Goal: Transaction & Acquisition: Purchase product/service

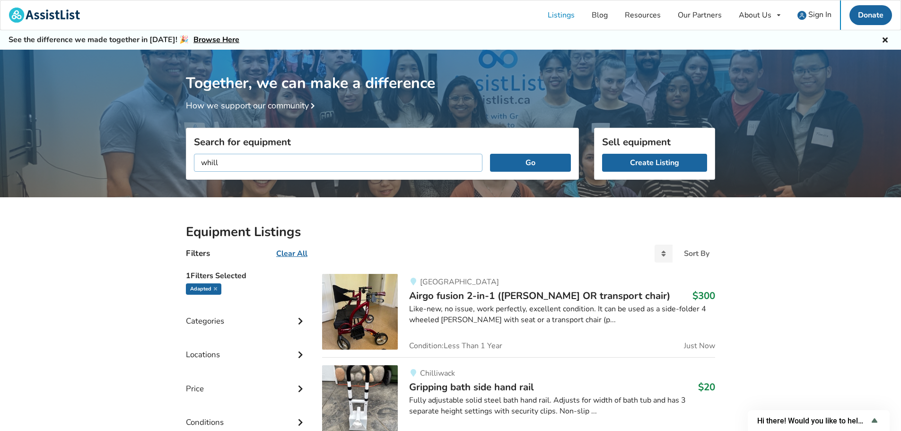
click at [490, 154] on button "Go" at bounding box center [530, 163] width 81 height 18
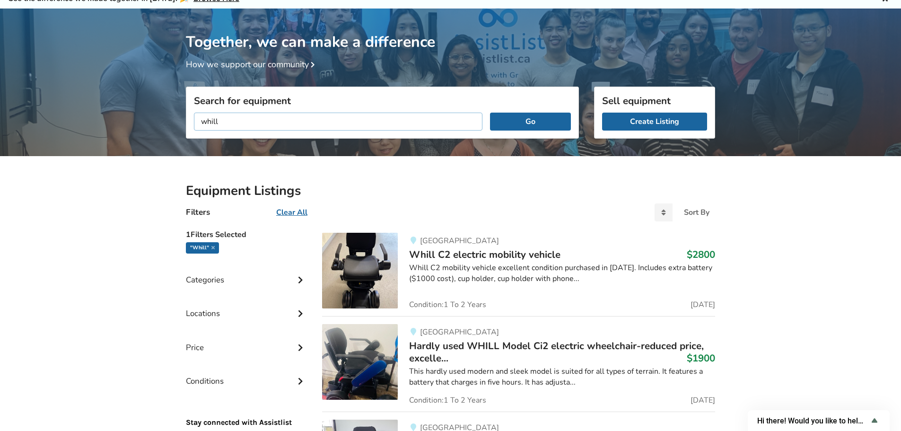
scroll to position [95, 0]
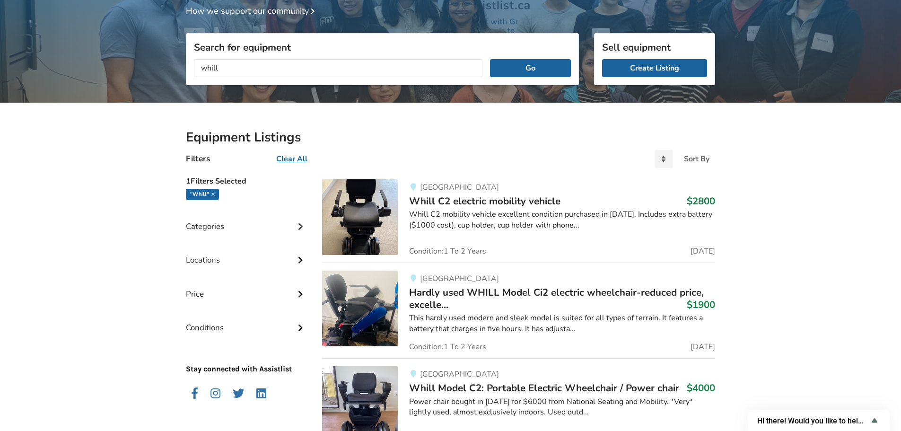
click at [379, 225] on img at bounding box center [360, 217] width 76 height 76
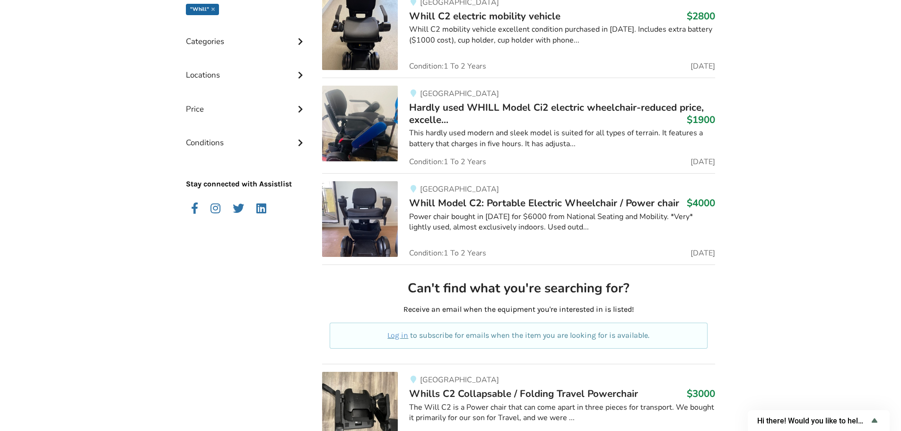
scroll to position [284, 0]
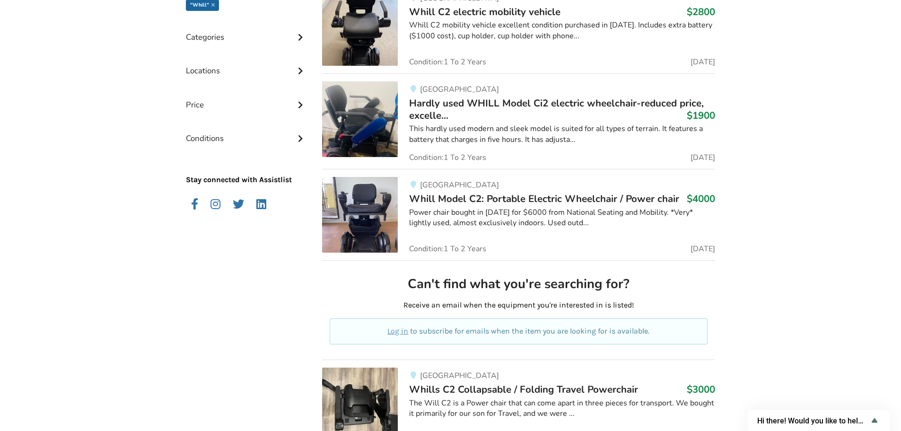
click at [366, 134] on img at bounding box center [360, 119] width 76 height 76
click at [378, 226] on img at bounding box center [360, 215] width 76 height 76
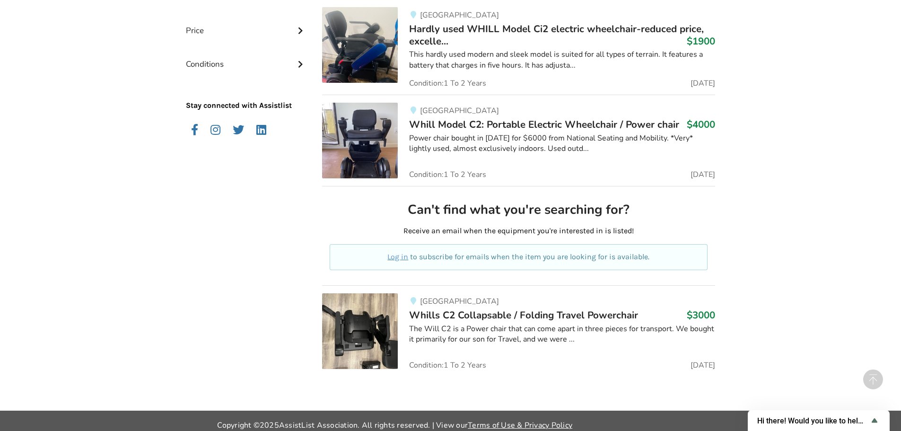
scroll to position [366, 0]
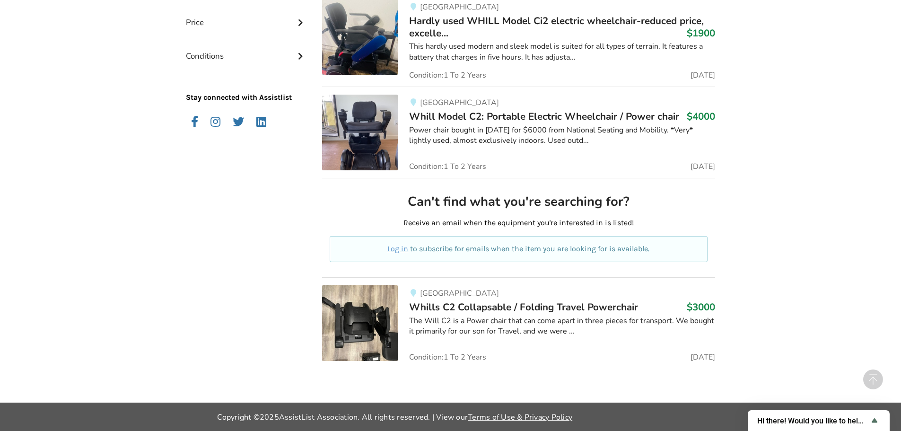
click at [357, 329] on img at bounding box center [360, 323] width 76 height 76
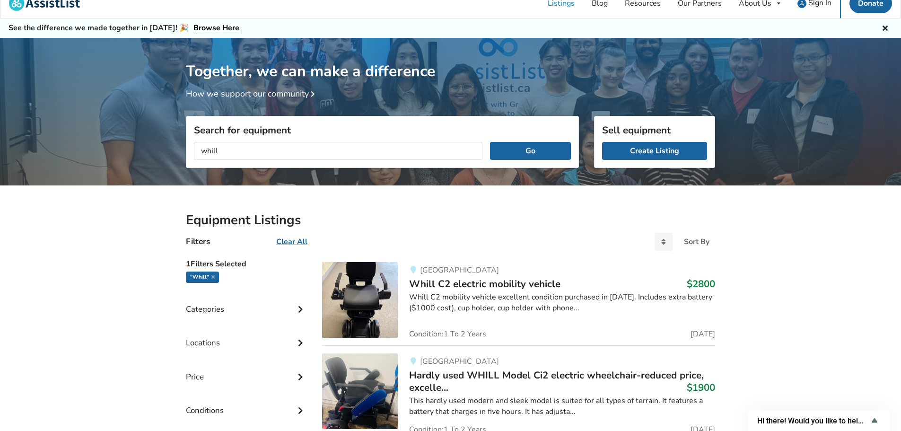
scroll to position [0, 0]
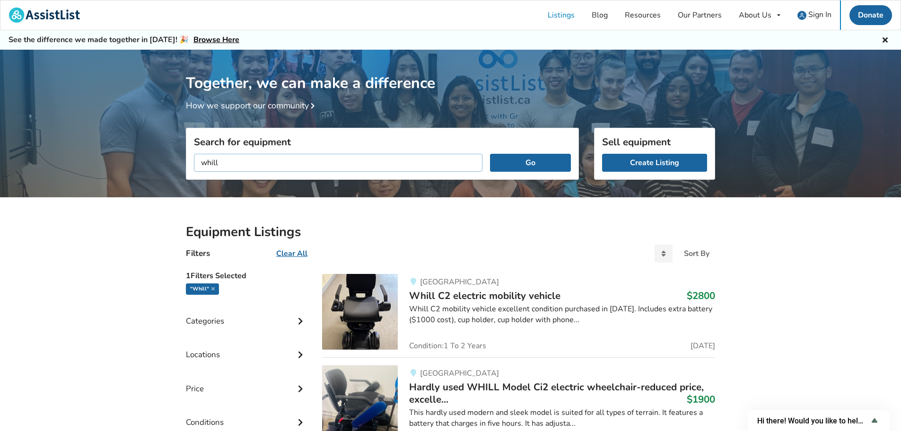
drag, startPoint x: 290, startPoint y: 159, endPoint x: 70, endPoint y: 188, distance: 221.7
click at [70, 188] on div "Together, we can make a difference How we support our community Search for equi…" at bounding box center [450, 413] width 901 height 726
type input "power wheelchair"
click at [490, 154] on button "Go" at bounding box center [530, 163] width 81 height 18
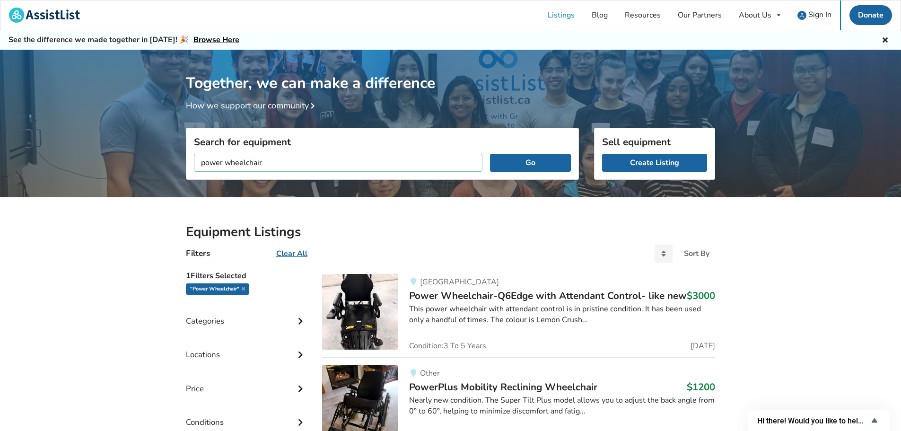
drag, startPoint x: 130, startPoint y: 194, endPoint x: 0, endPoint y: 220, distance: 133.0
type input "jazzy"
click at [490, 154] on button "Go" at bounding box center [530, 163] width 81 height 18
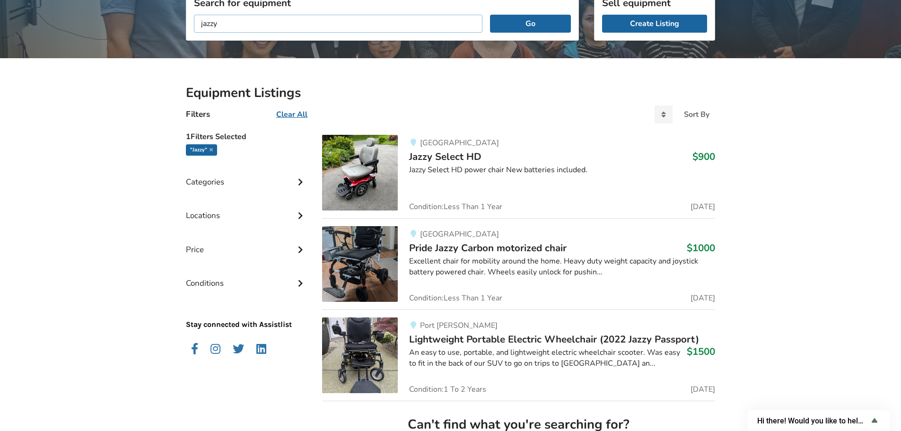
scroll to position [142, 0]
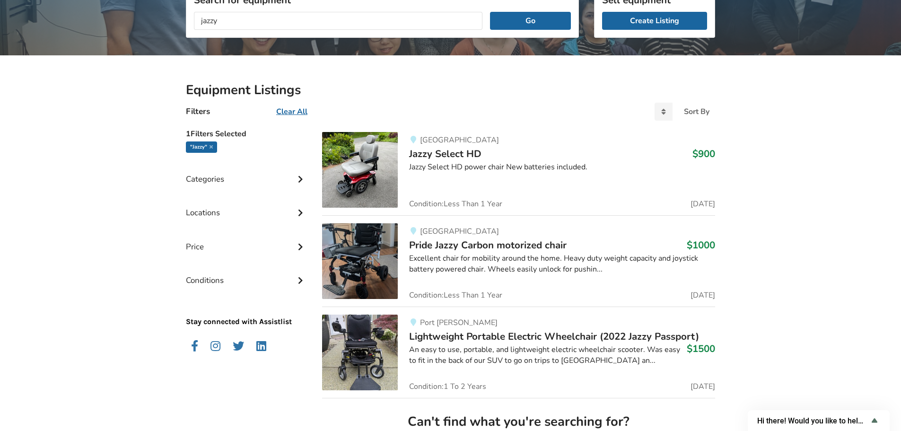
click at [383, 266] on img at bounding box center [360, 261] width 76 height 76
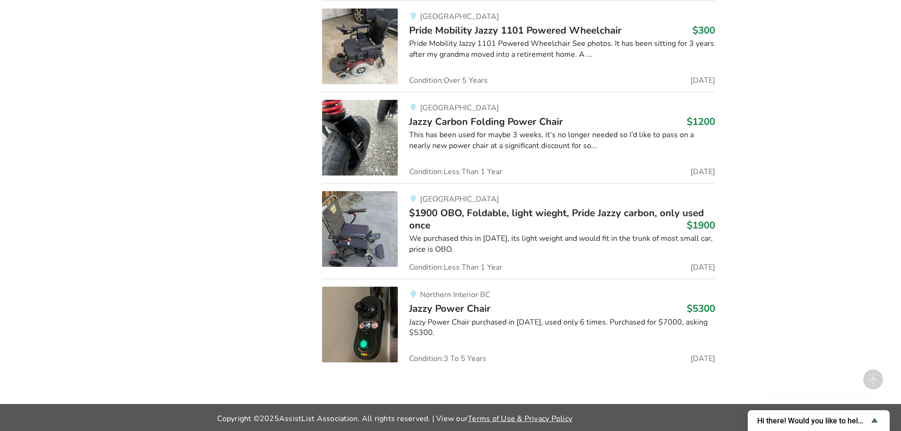
scroll to position [640, 0]
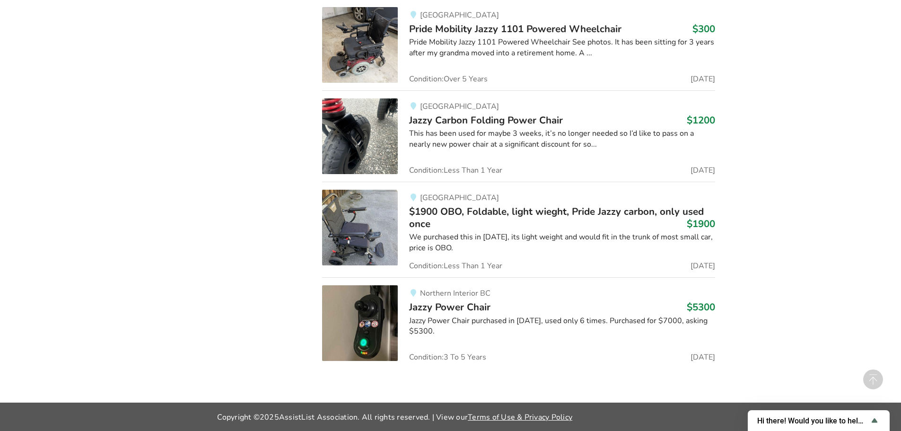
click at [530, 214] on span "$1900 OBO, Foldable, light wieght, Pride Jazzy carbon, only used once" at bounding box center [556, 218] width 295 height 26
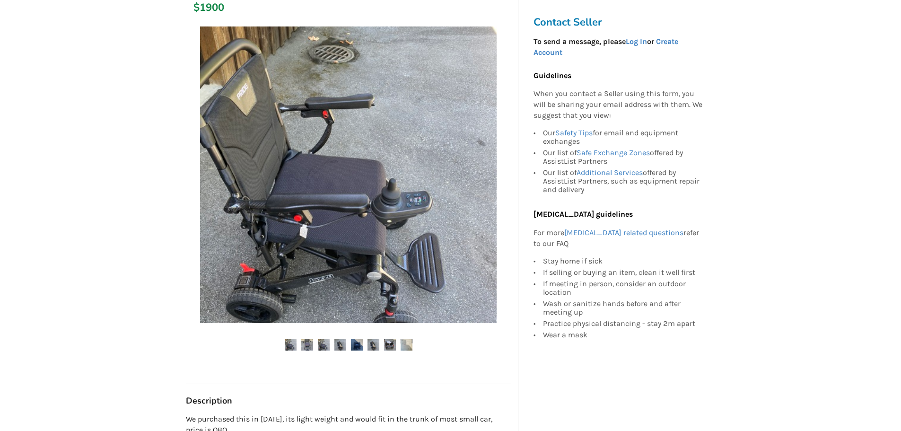
scroll to position [189, 0]
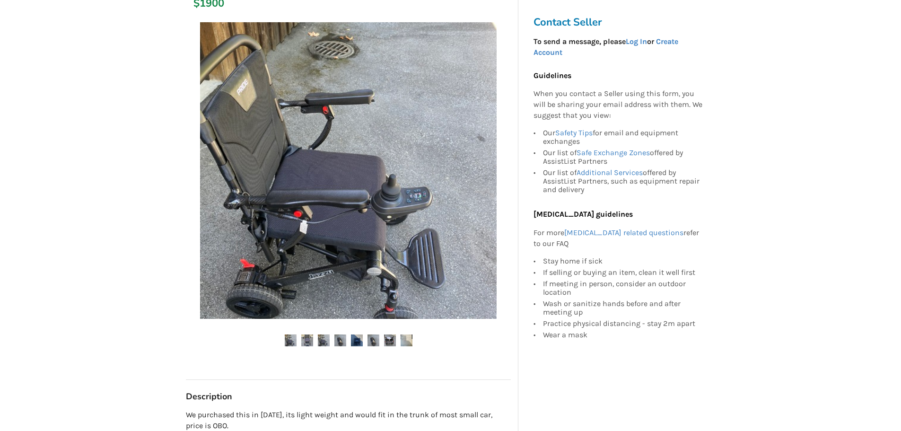
click at [308, 342] on img at bounding box center [307, 340] width 12 height 12
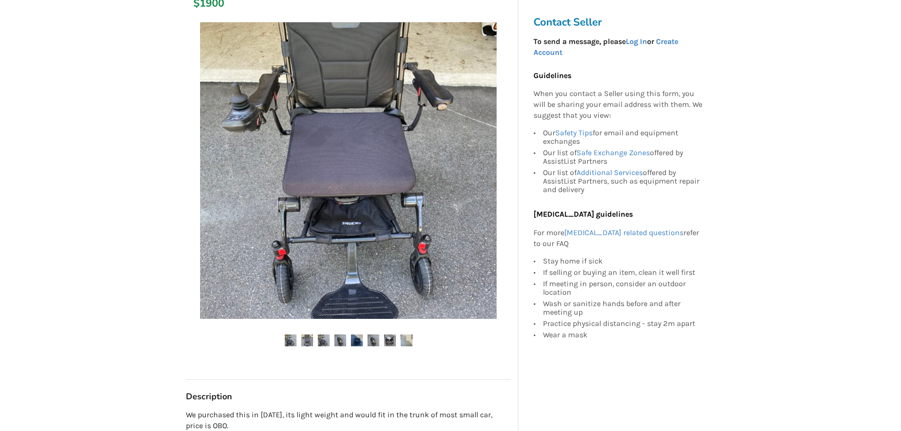
click at [323, 340] on img at bounding box center [324, 340] width 12 height 12
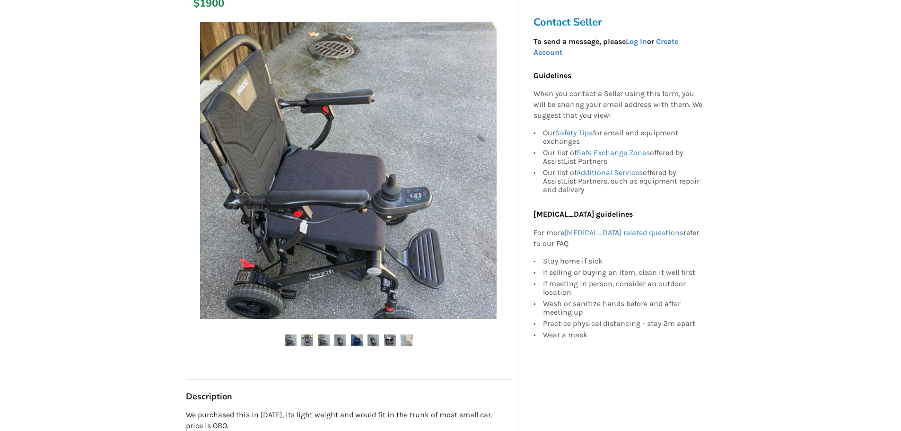
click at [345, 340] on img at bounding box center [340, 340] width 12 height 12
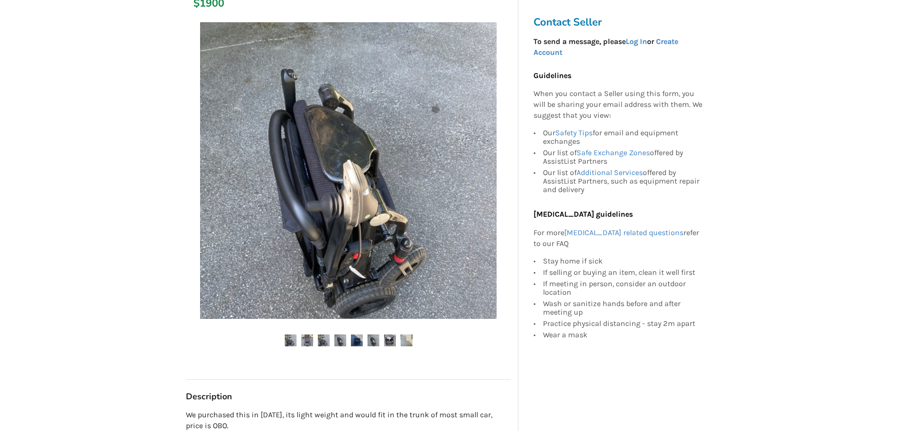
click at [357, 342] on img at bounding box center [357, 340] width 12 height 12
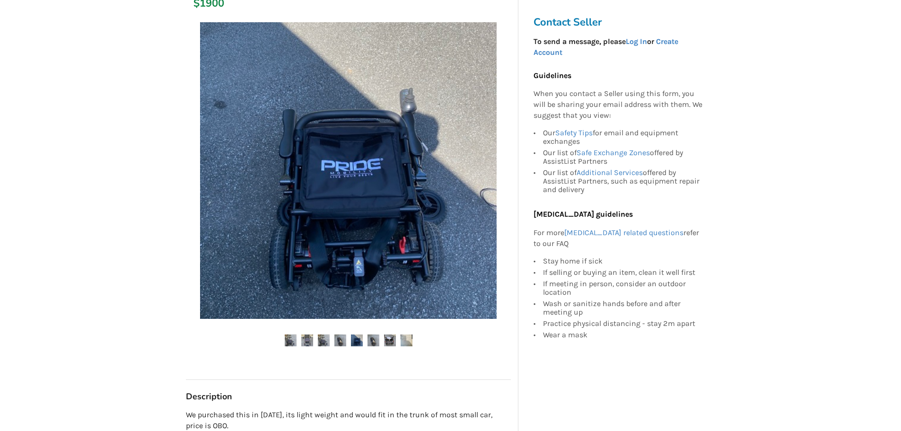
click at [372, 343] on img at bounding box center [373, 340] width 12 height 12
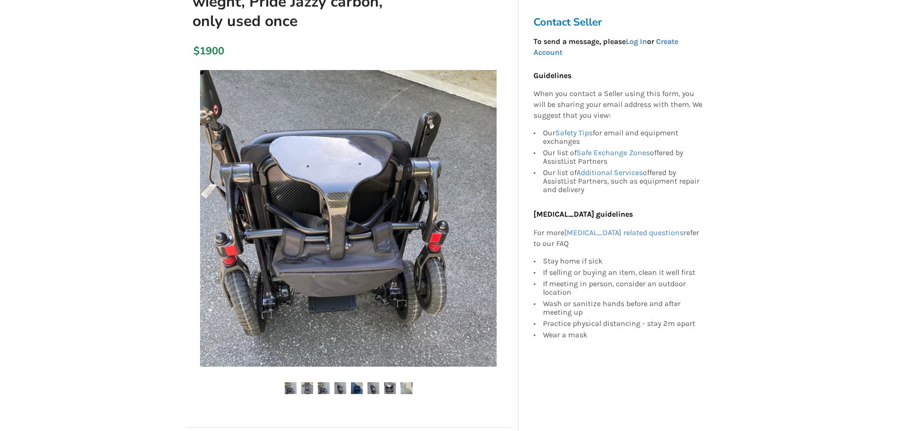
scroll to position [142, 0]
click at [407, 393] on img at bounding box center [406, 388] width 12 height 12
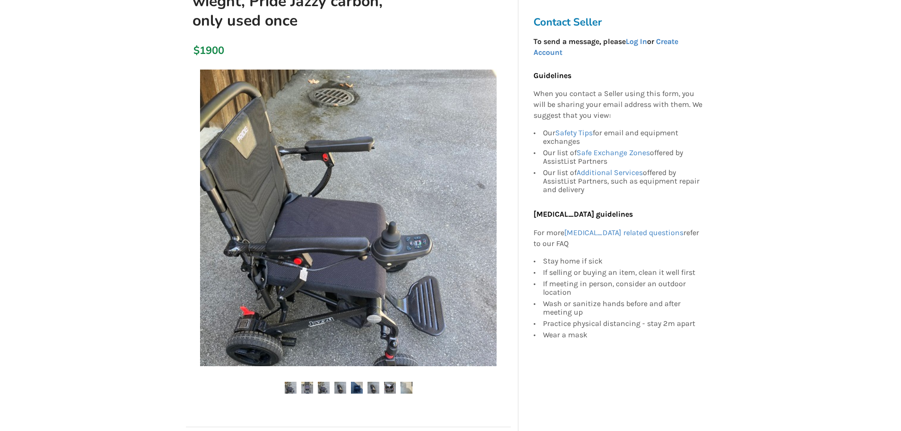
click at [388, 388] on img at bounding box center [390, 388] width 12 height 12
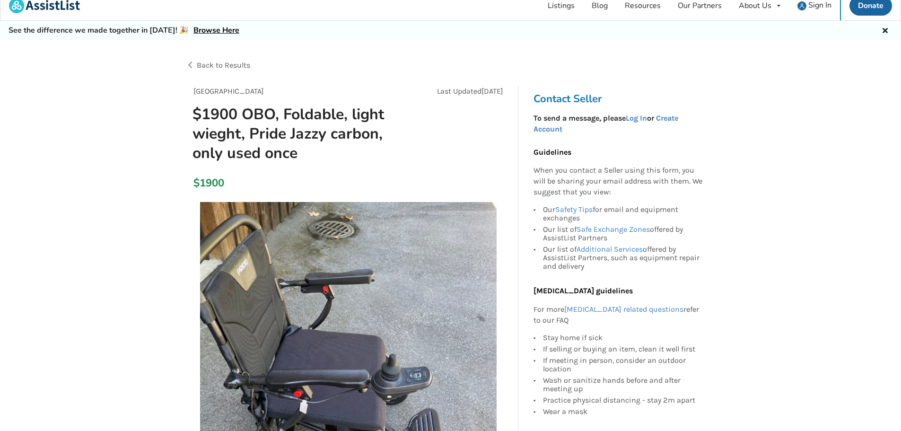
scroll to position [0, 0]
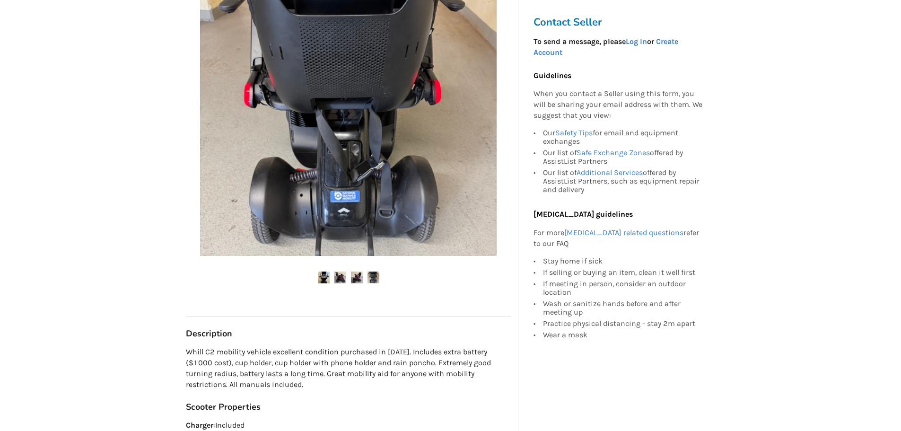
scroll to position [147, 0]
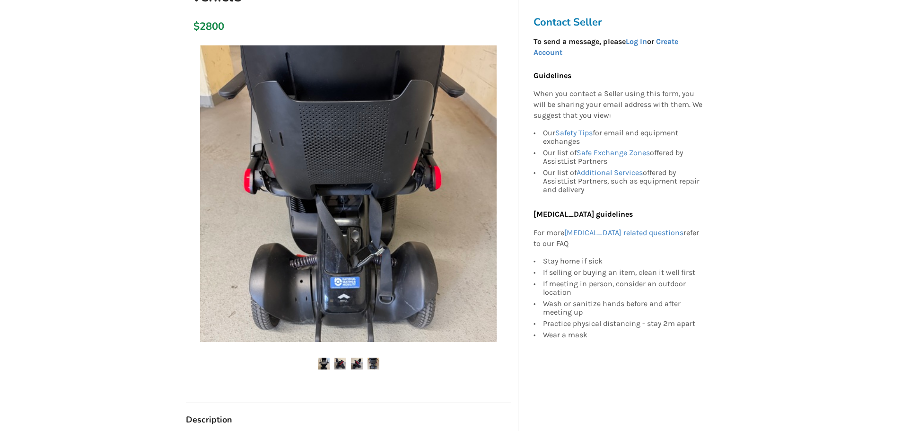
click at [326, 368] on img at bounding box center [324, 363] width 12 height 12
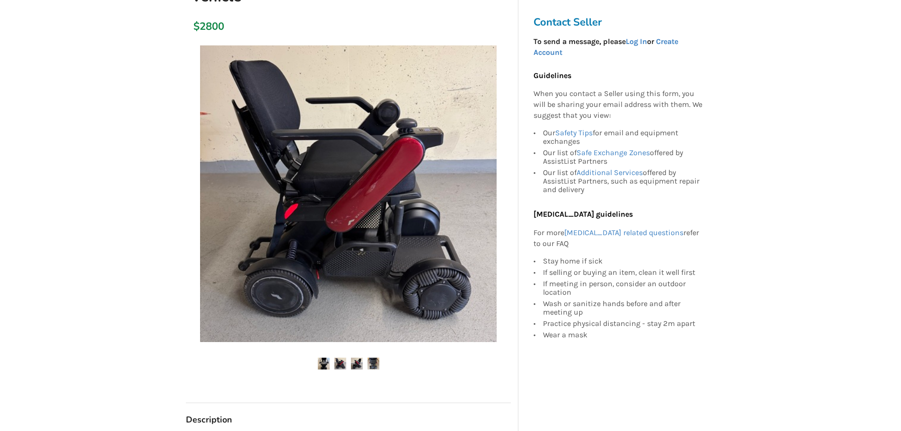
click at [342, 364] on img at bounding box center [340, 363] width 12 height 12
click at [379, 365] on img at bounding box center [373, 363] width 12 height 12
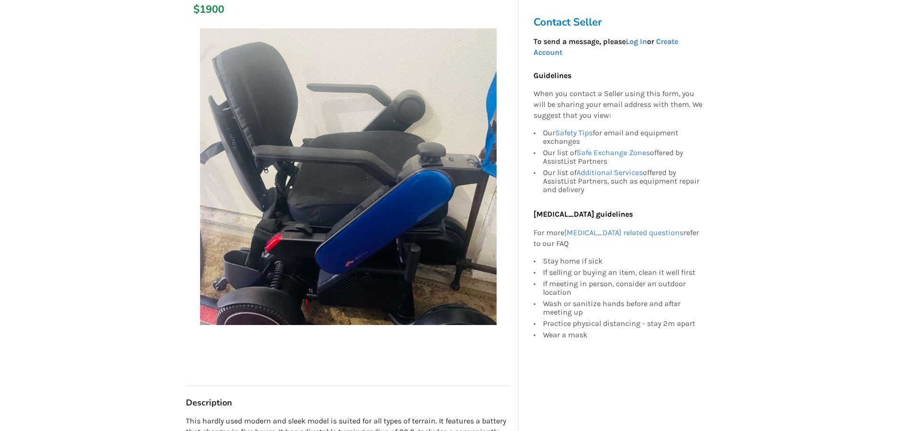
scroll to position [115, 0]
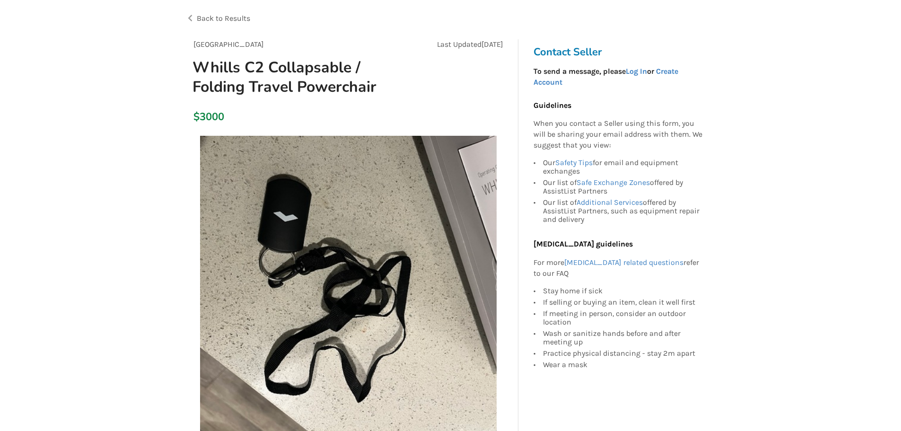
scroll to position [236, 0]
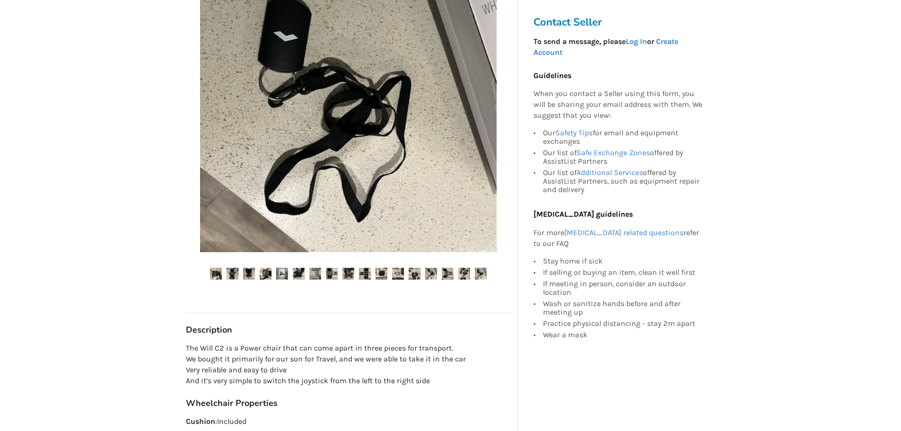
click at [228, 272] on img at bounding box center [232, 274] width 12 height 12
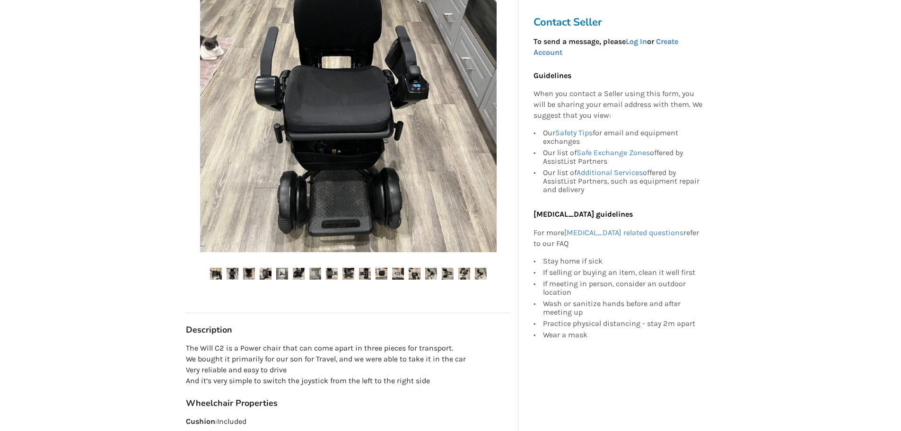
click at [251, 277] on img at bounding box center [249, 274] width 12 height 12
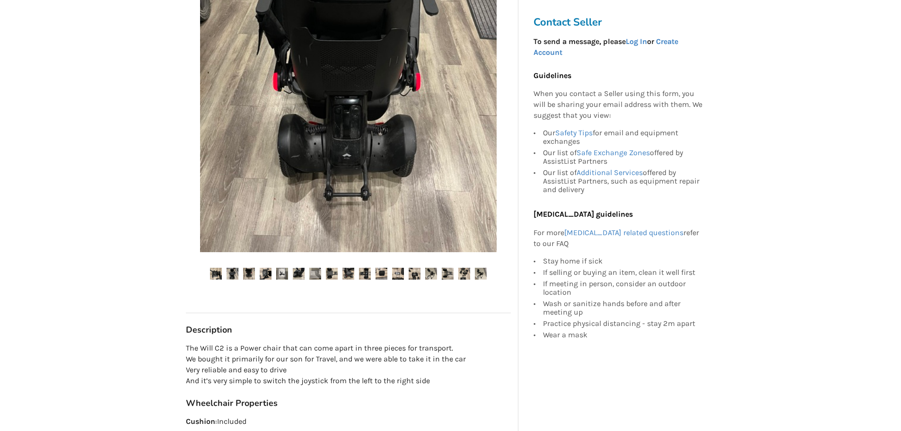
click at [263, 275] on img at bounding box center [266, 274] width 12 height 12
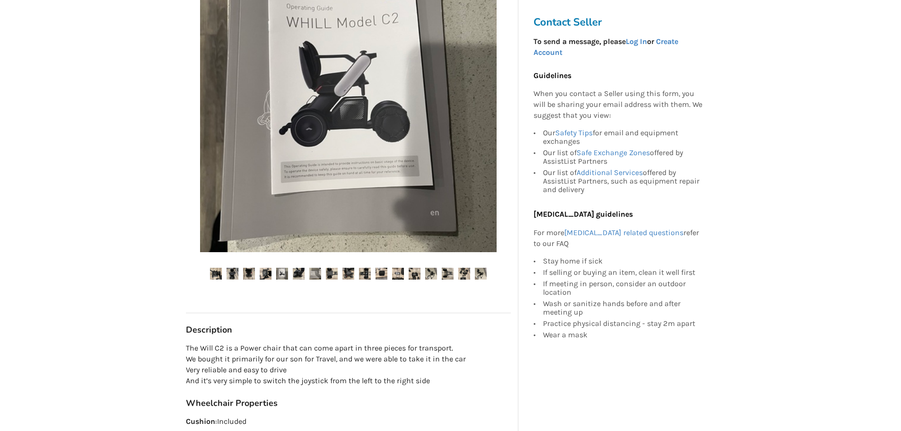
click at [451, 278] on img at bounding box center [448, 274] width 12 height 12
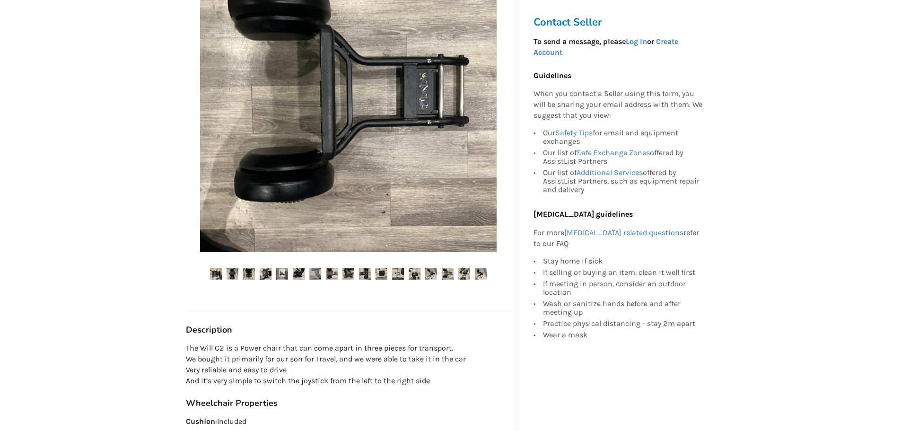
click at [432, 274] on img at bounding box center [431, 274] width 12 height 12
click at [413, 278] on img at bounding box center [414, 274] width 12 height 12
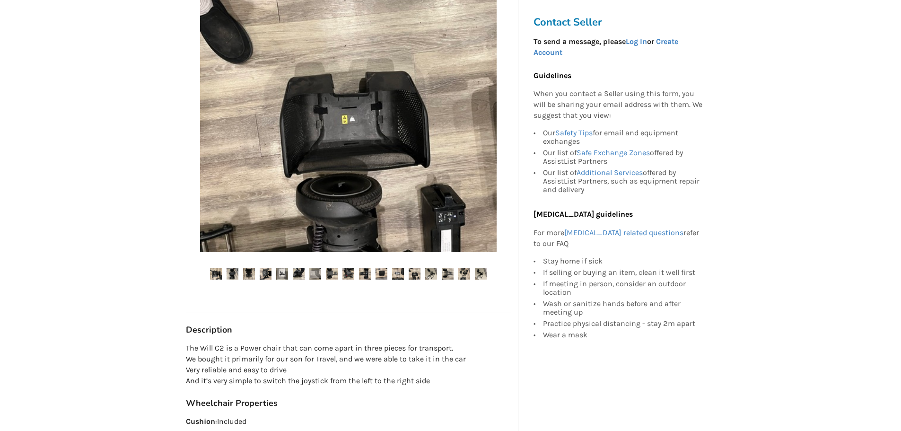
click at [399, 276] on img at bounding box center [398, 274] width 12 height 12
click at [395, 273] on img at bounding box center [398, 274] width 12 height 12
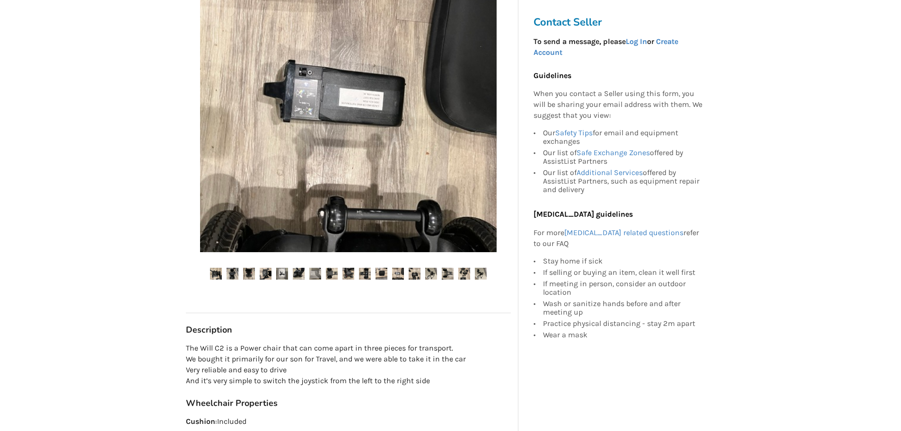
click at [384, 273] on img at bounding box center [381, 274] width 12 height 12
click at [376, 275] on img at bounding box center [381, 274] width 12 height 12
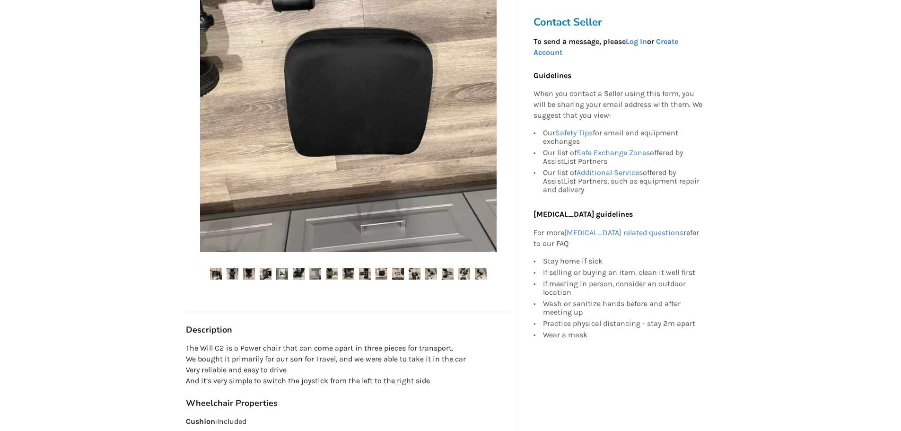
click at [365, 278] on img at bounding box center [365, 274] width 12 height 12
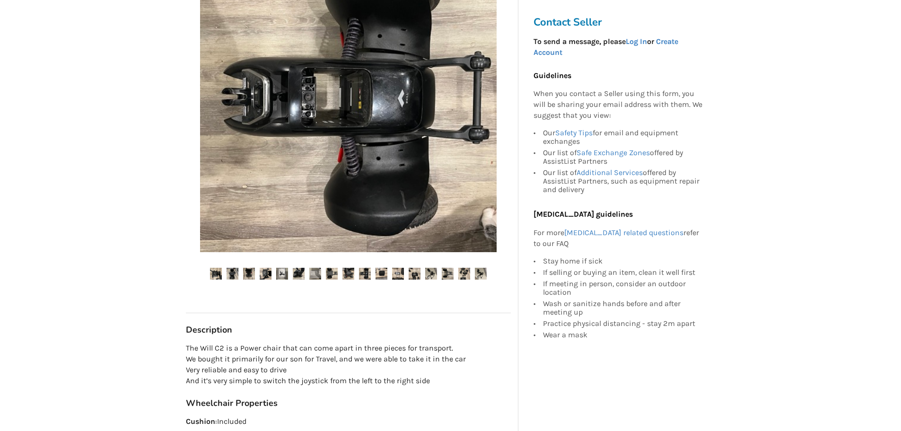
click at [343, 275] on img at bounding box center [348, 274] width 12 height 12
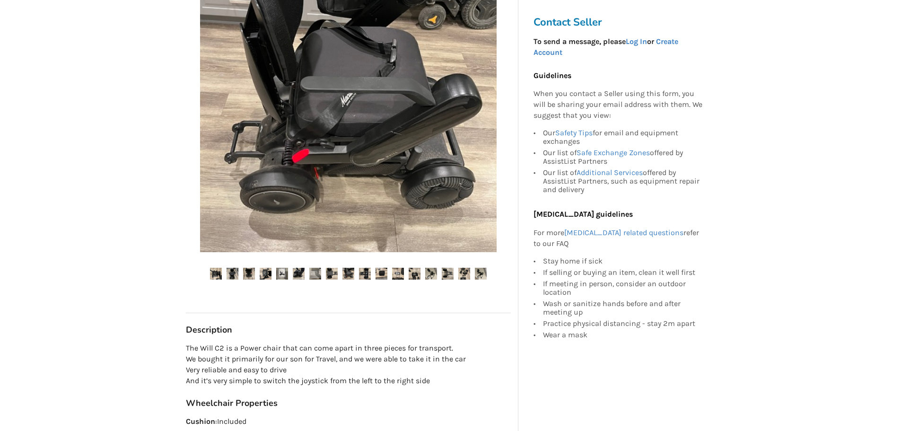
click at [330, 274] on img at bounding box center [332, 274] width 12 height 12
click at [310, 274] on img at bounding box center [315, 274] width 12 height 12
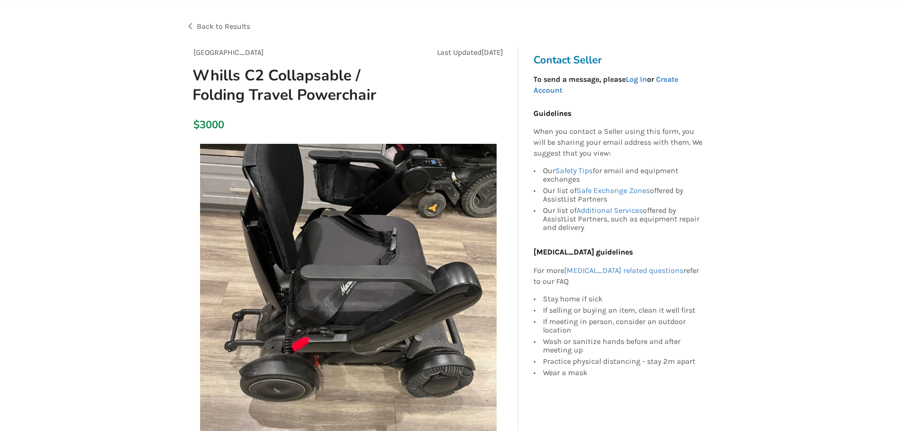
scroll to position [47, 0]
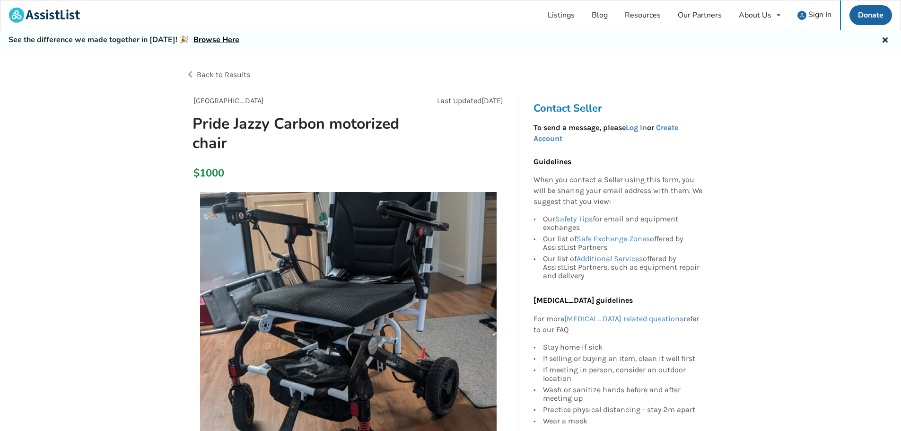
scroll to position [142, 0]
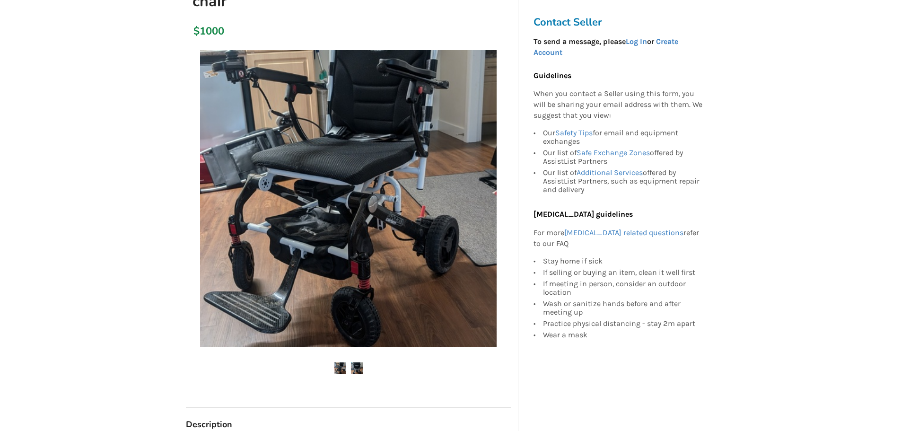
click at [360, 365] on img at bounding box center [357, 368] width 12 height 12
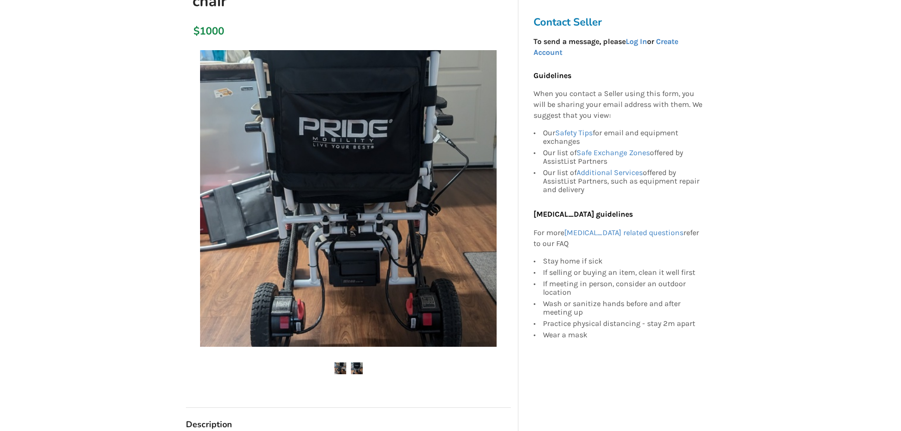
click at [343, 369] on img at bounding box center [340, 368] width 12 height 12
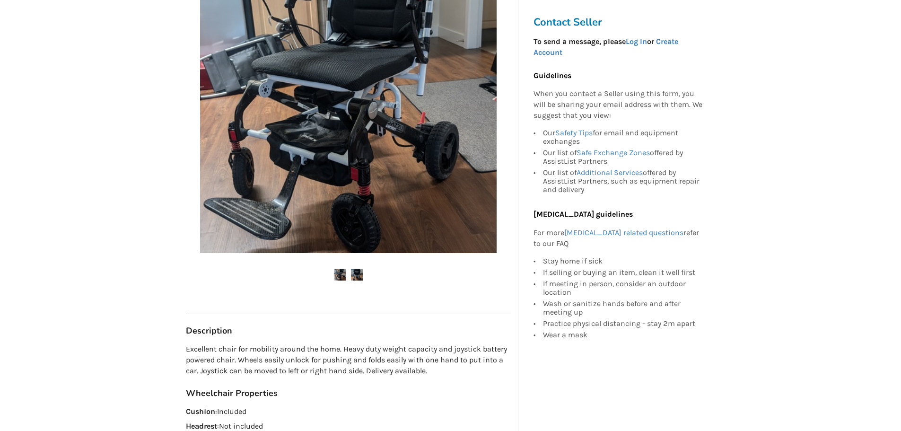
scroll to position [236, 0]
